Goal: Check status: Check status

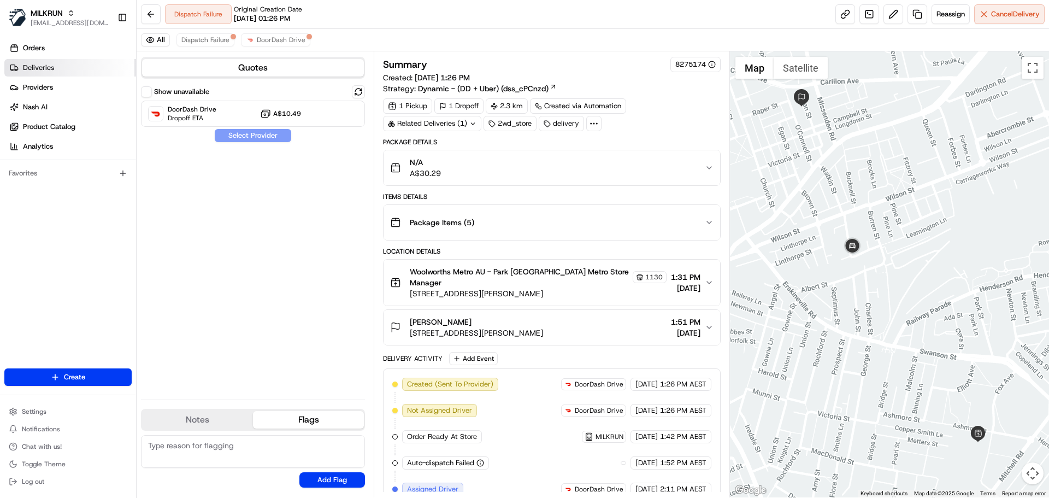
click at [43, 66] on span "Deliveries" at bounding box center [38, 68] width 31 height 10
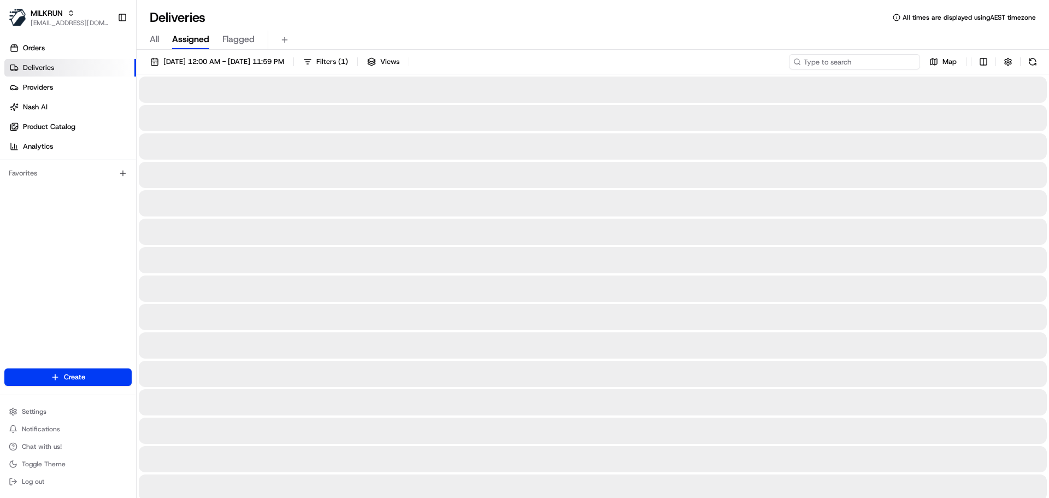
click at [863, 62] on input at bounding box center [854, 61] width 131 height 15
paste input "zerayah maurangi"
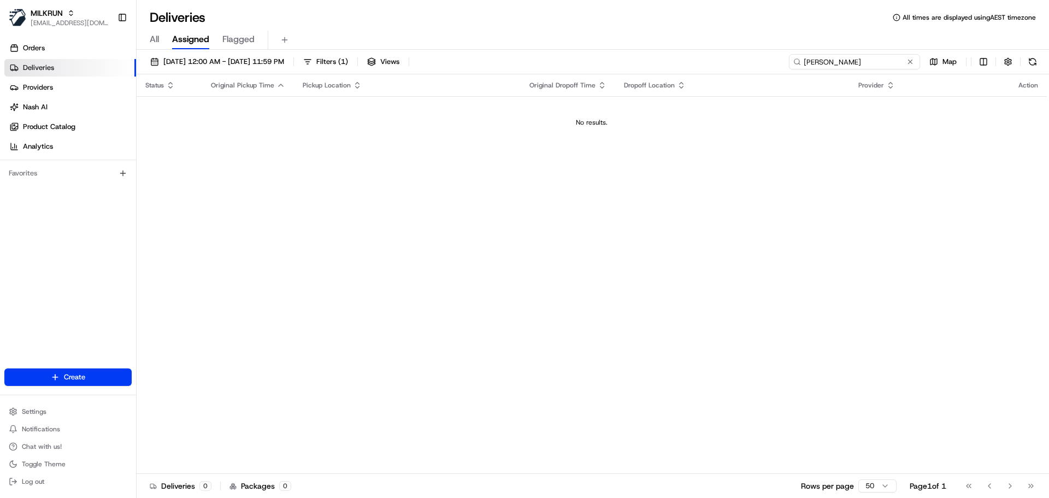
drag, startPoint x: 901, startPoint y: 62, endPoint x: 796, endPoint y: 64, distance: 104.9
click at [796, 64] on div "zerayah maurangi" at bounding box center [854, 61] width 131 height 15
type input "zerayah maurangi"
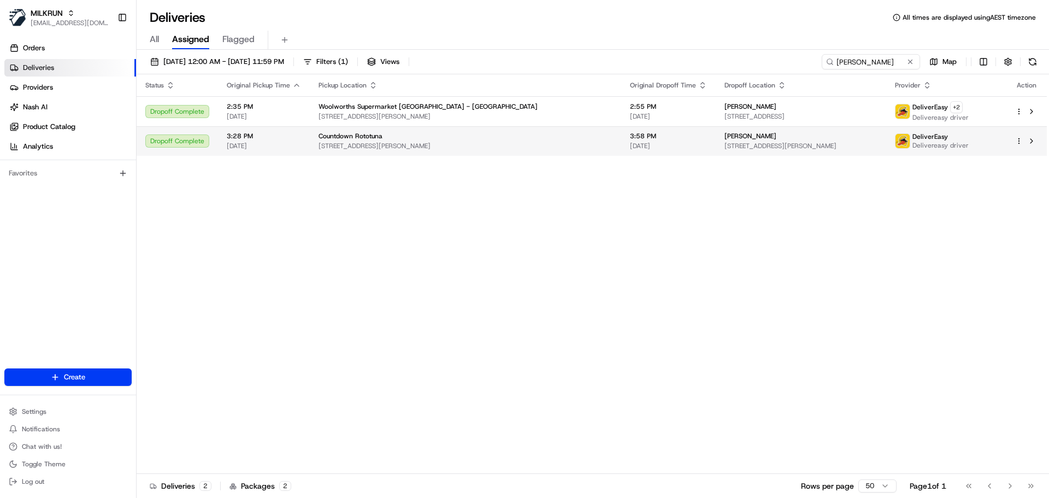
click at [621, 137] on td "3:58 PM 22/08/2025" at bounding box center [668, 141] width 95 height 30
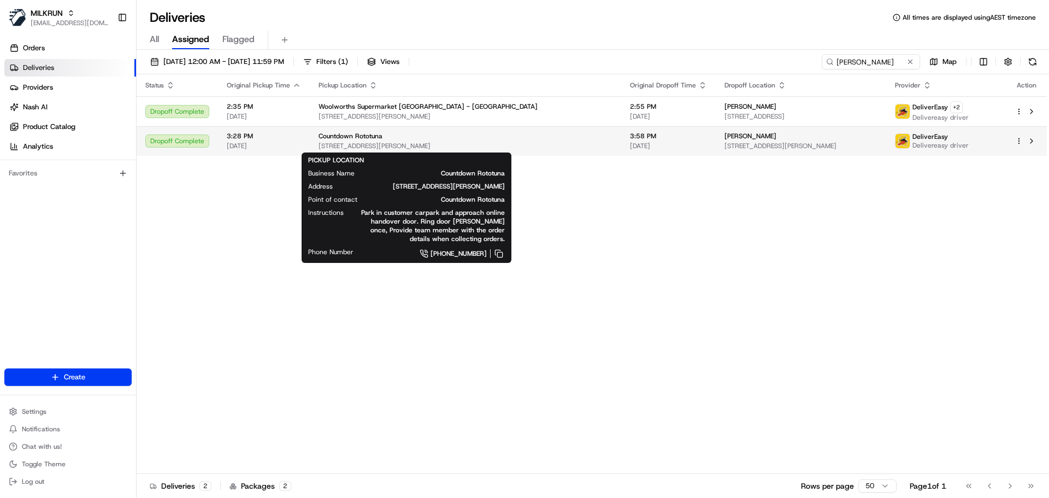
click at [467, 136] on div "Countdown Rototuna" at bounding box center [466, 136] width 294 height 9
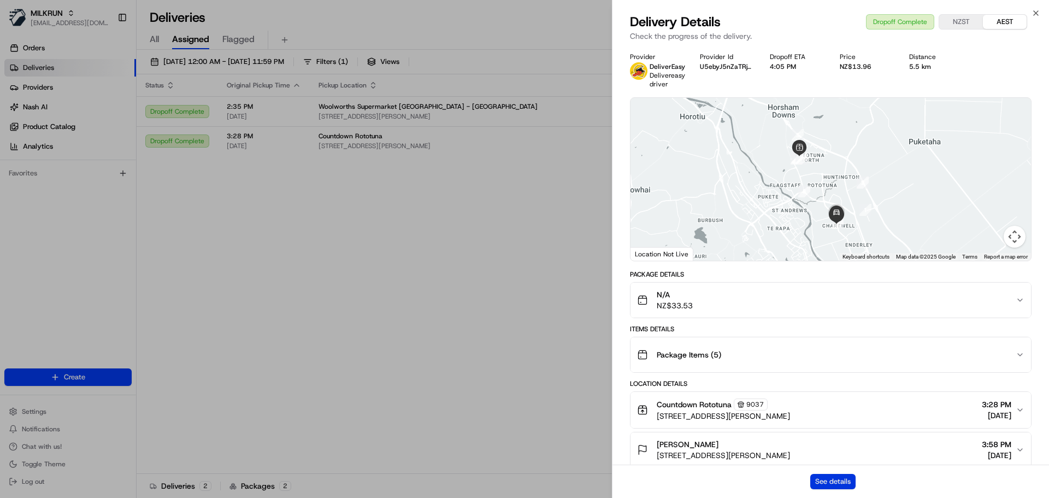
click at [849, 475] on button "See details" at bounding box center [832, 481] width 45 height 15
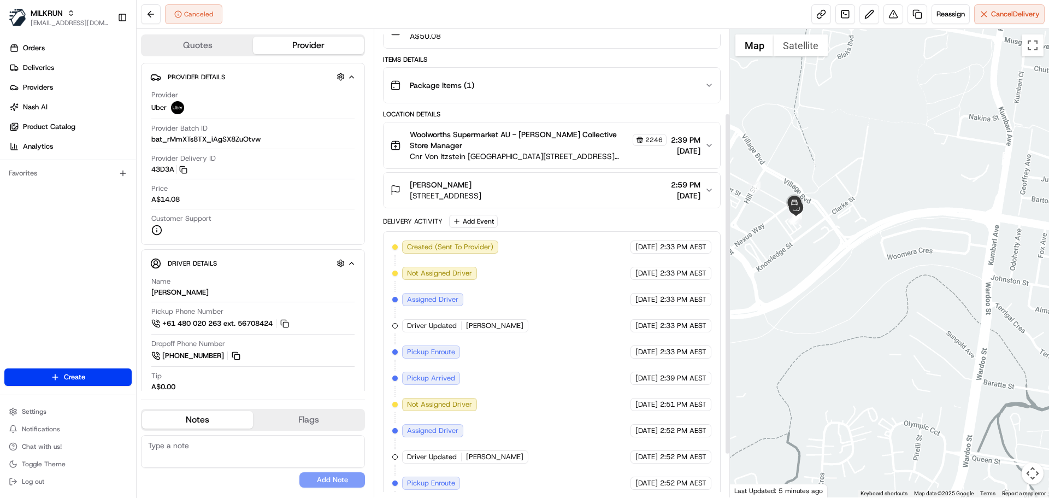
scroll to position [174, 0]
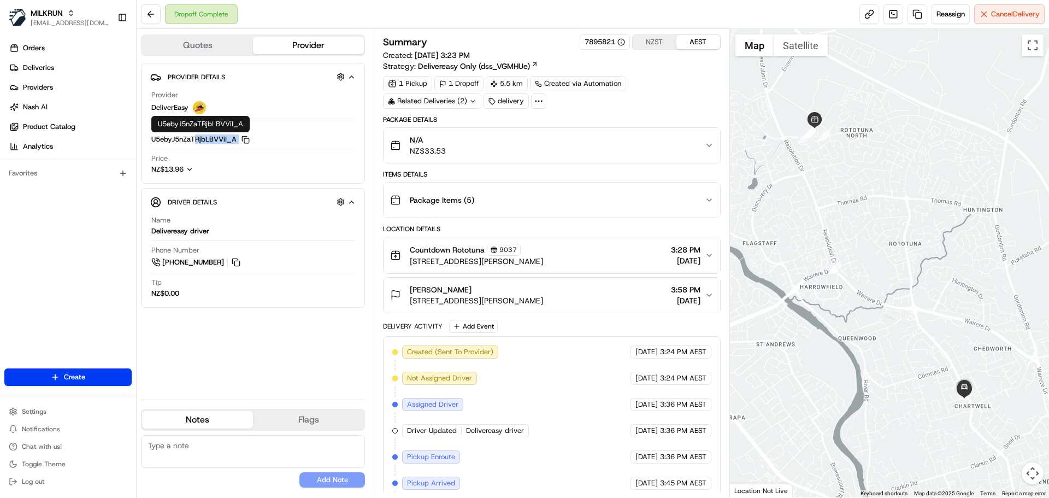
drag, startPoint x: 269, startPoint y: 139, endPoint x: 198, endPoint y: 144, distance: 71.2
click at [198, 144] on div "Provider Delivery ID U5ebyJ5nZaTRjbLBVViI_A Copy U5ebyJ5nZaTRjbLBVViI_A" at bounding box center [252, 133] width 203 height 21
click at [185, 140] on button "U5ebyJ5nZaTRjbLBVViI_A Copy U5ebyJ5nZaTRjbLBVViI_A" at bounding box center [200, 139] width 98 height 10
copy button "U5ebyJ5nZaTRjbLBVViI_A"
